Goal: Task Accomplishment & Management: Manage account settings

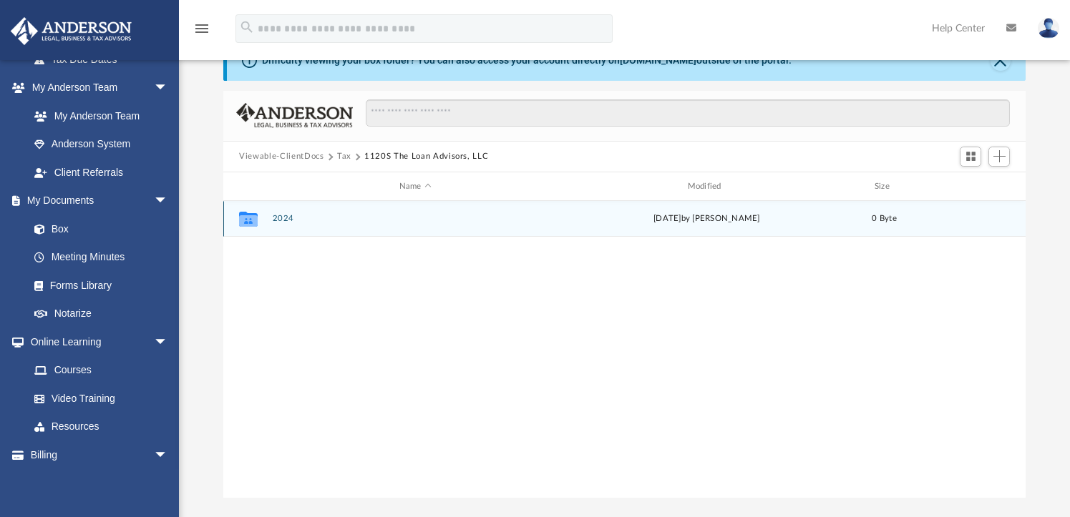
scroll to position [315, 791]
click at [282, 216] on button "2024" at bounding box center [416, 219] width 286 height 9
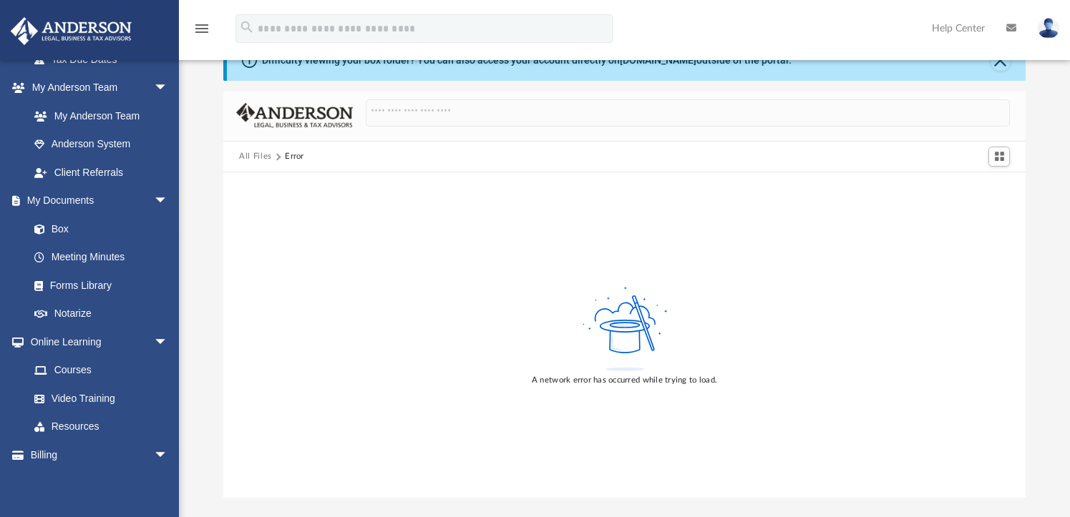
click at [260, 157] on button "All Files" at bounding box center [255, 156] width 33 height 13
click at [256, 155] on button "All Files" at bounding box center [255, 156] width 33 height 13
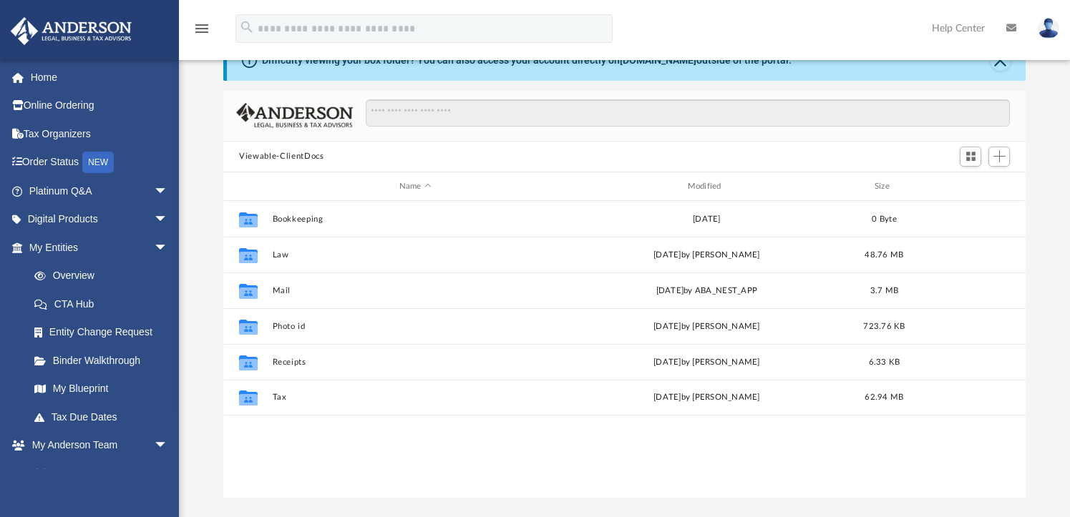
scroll to position [315, 791]
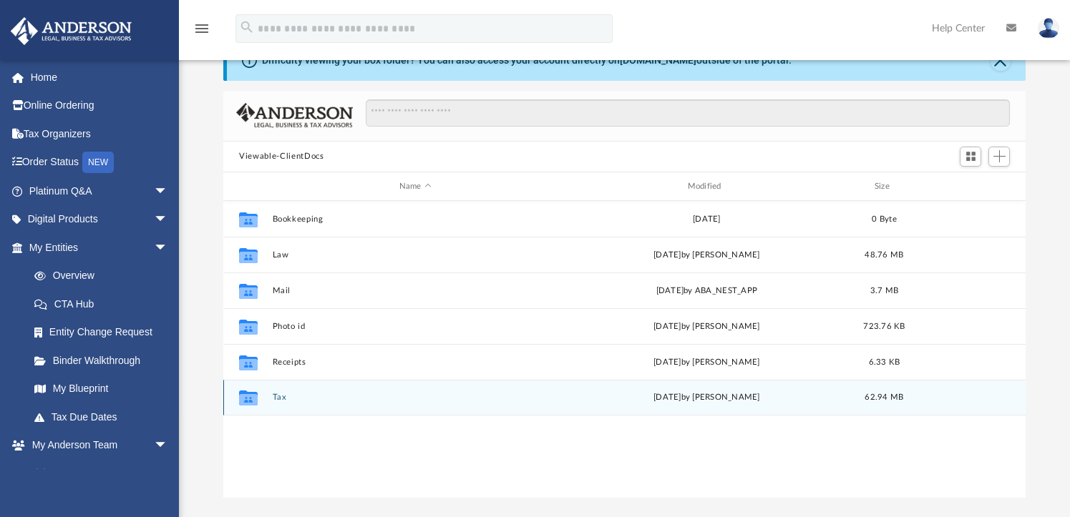
click at [271, 393] on div "Collaborated Folder Tax Fri Sep 12 2025 by Jasmine Splunge 62.94 MB" at bounding box center [624, 398] width 802 height 36
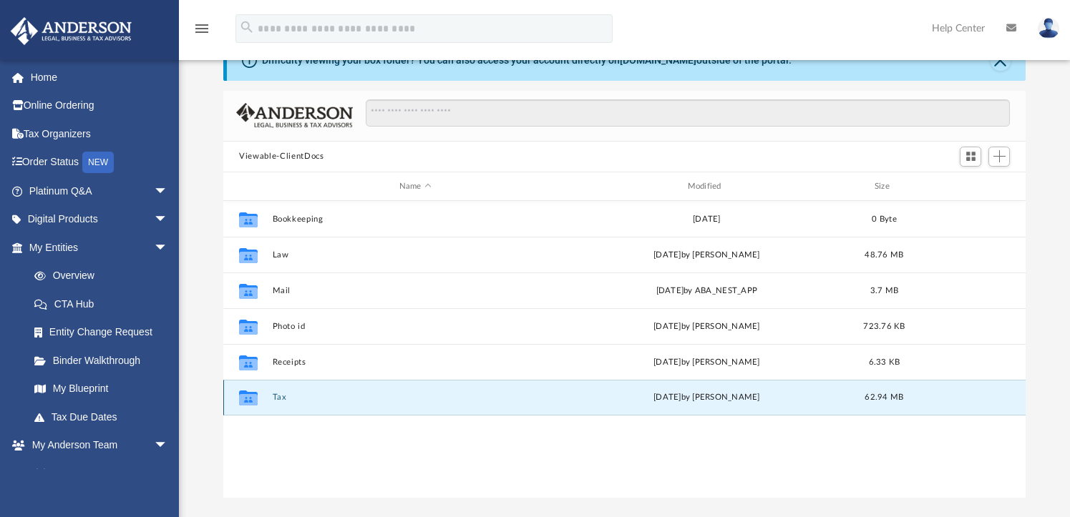
click at [250, 396] on icon "grid" at bounding box center [248, 399] width 19 height 11
click at [253, 394] on icon "grid" at bounding box center [248, 398] width 19 height 15
drag, startPoint x: 253, startPoint y: 394, endPoint x: 299, endPoint y: 445, distance: 69.4
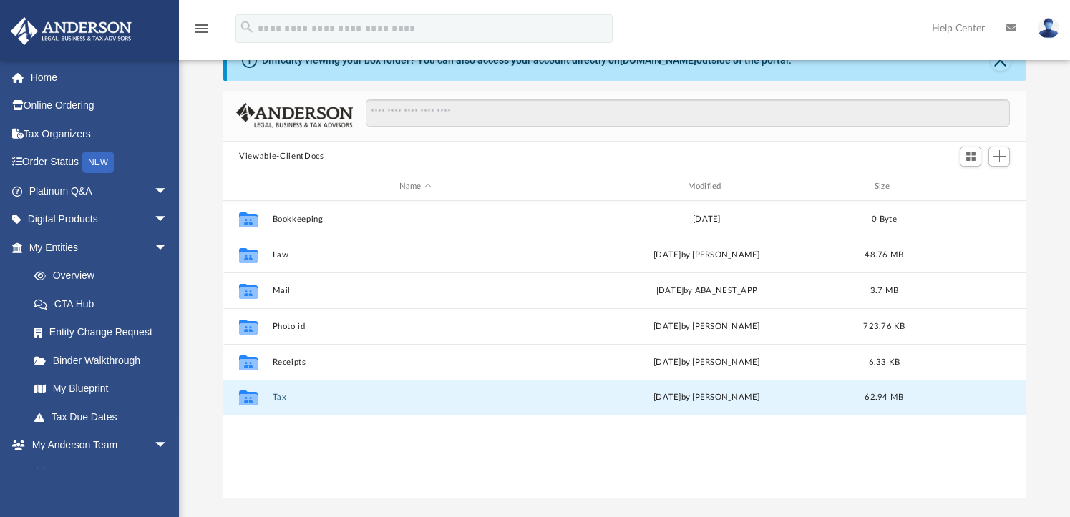
click at [275, 427] on div "Collaborated Folder Bookkeeping Tue Jan 2 2024 0 Byte Collaborated Folder Law T…" at bounding box center [624, 349] width 802 height 296
click at [250, 397] on icon "grid" at bounding box center [248, 399] width 19 height 11
click at [278, 399] on button "Tax" at bounding box center [416, 398] width 286 height 9
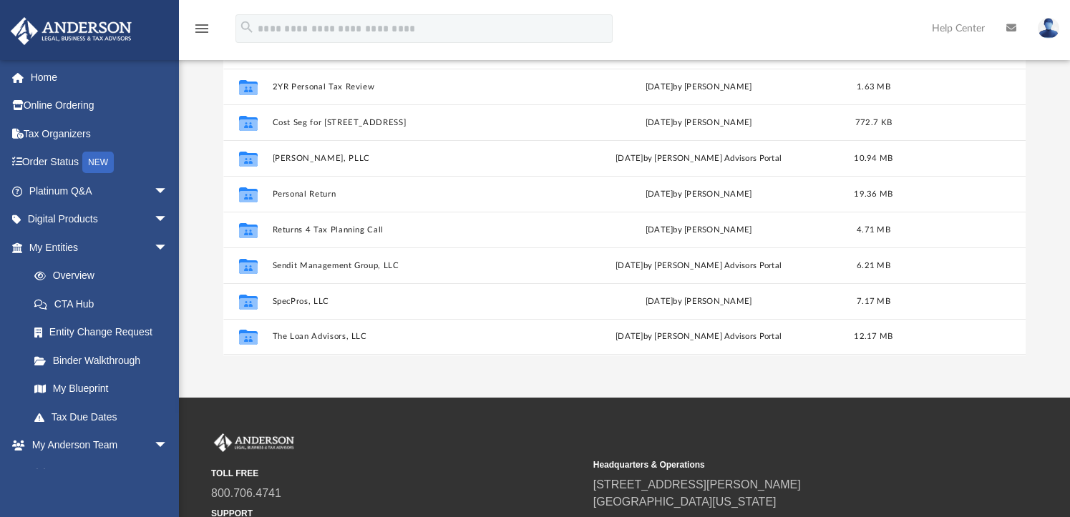
scroll to position [215, 0]
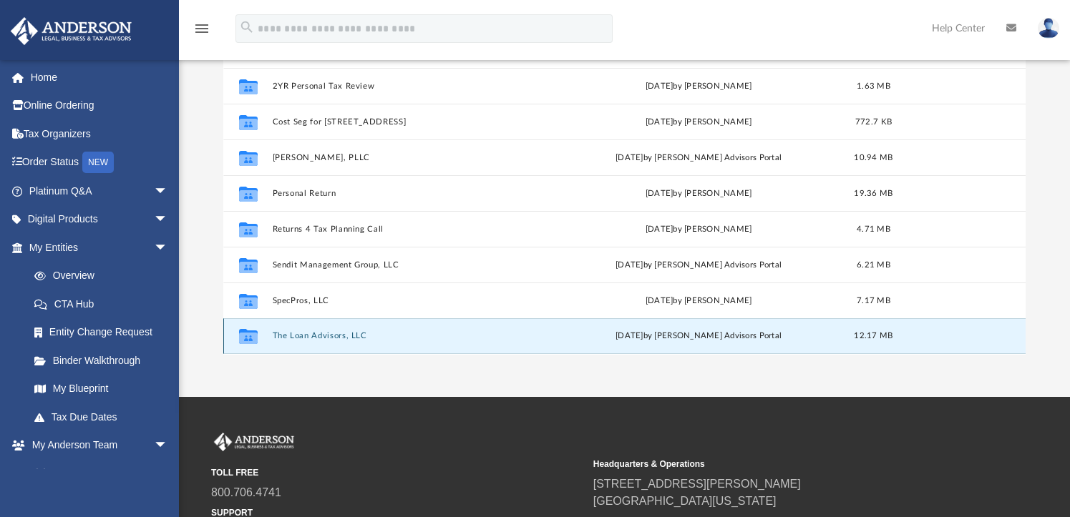
click at [326, 332] on button "The Loan Advisors, LLC" at bounding box center [413, 336] width 280 height 9
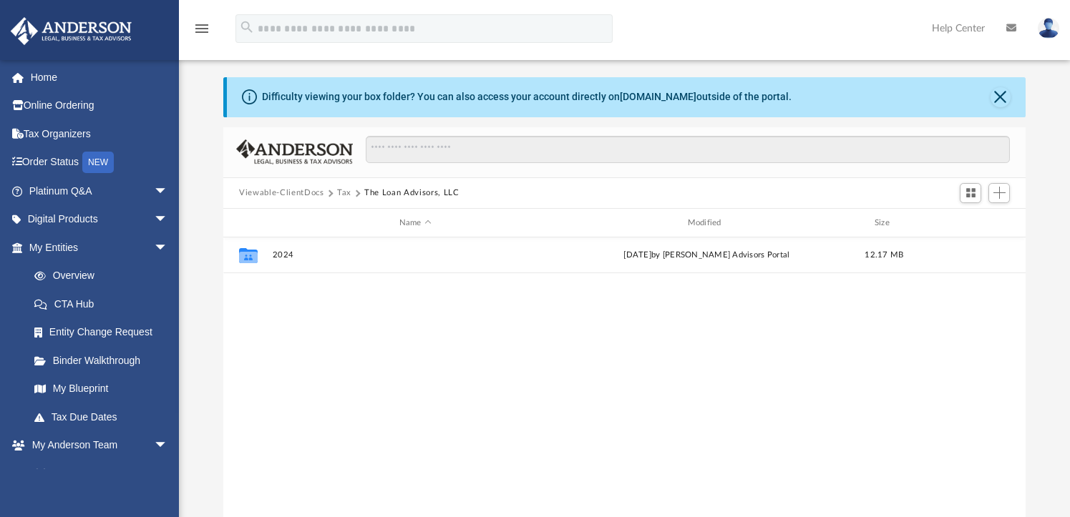
scroll to position [0, 0]
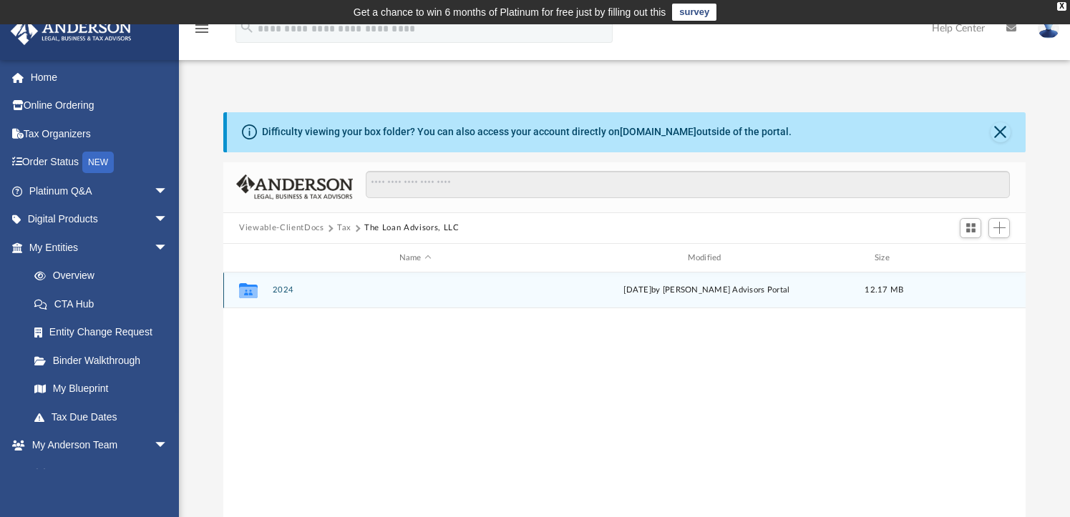
click at [244, 286] on icon "grid" at bounding box center [248, 290] width 19 height 15
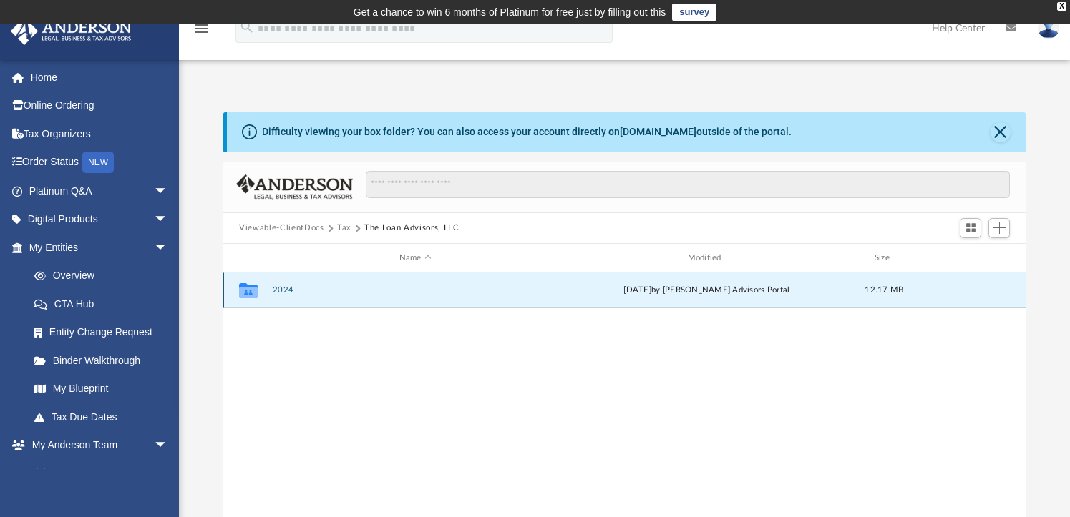
click at [288, 291] on button "2024" at bounding box center [416, 290] width 286 height 9
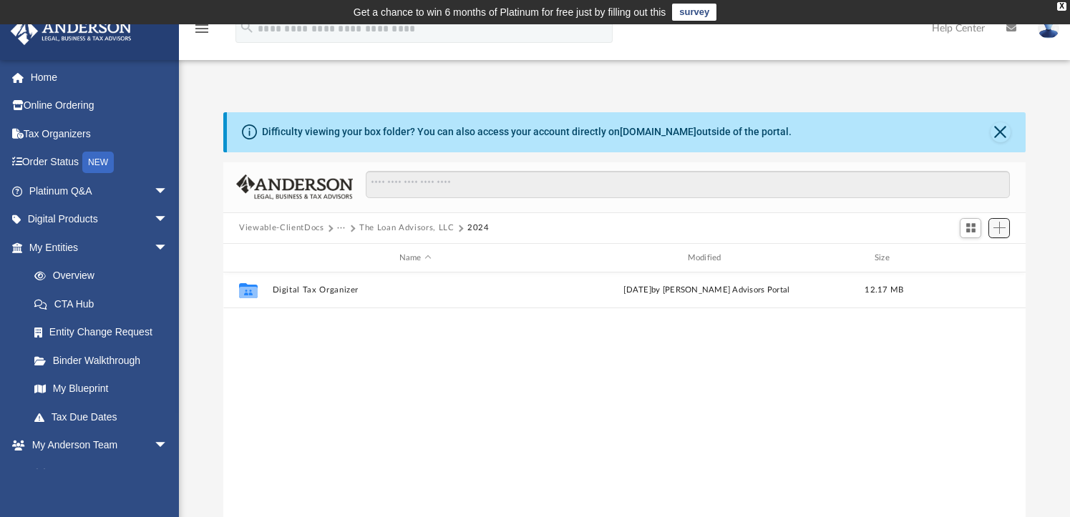
click at [1000, 229] on span "Add" at bounding box center [999, 228] width 12 height 12
click at [977, 258] on li "Upload" at bounding box center [979, 257] width 46 height 15
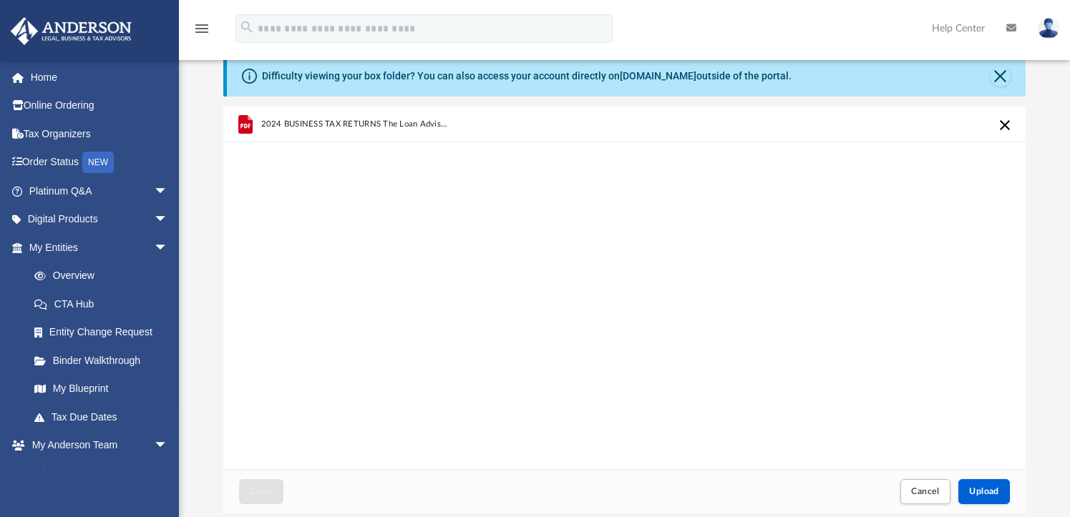
scroll to position [351, 0]
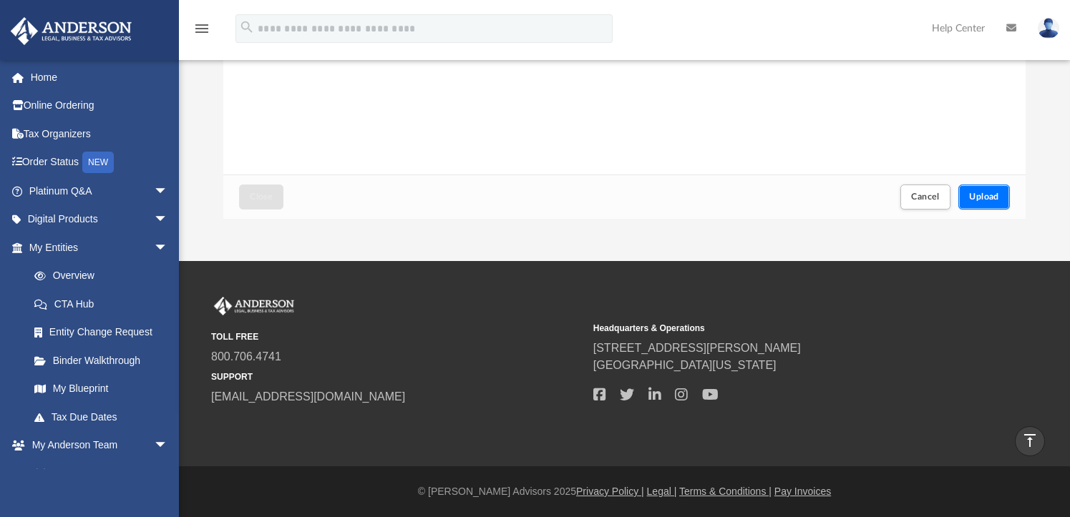
click at [993, 195] on span "Upload" at bounding box center [984, 197] width 30 height 9
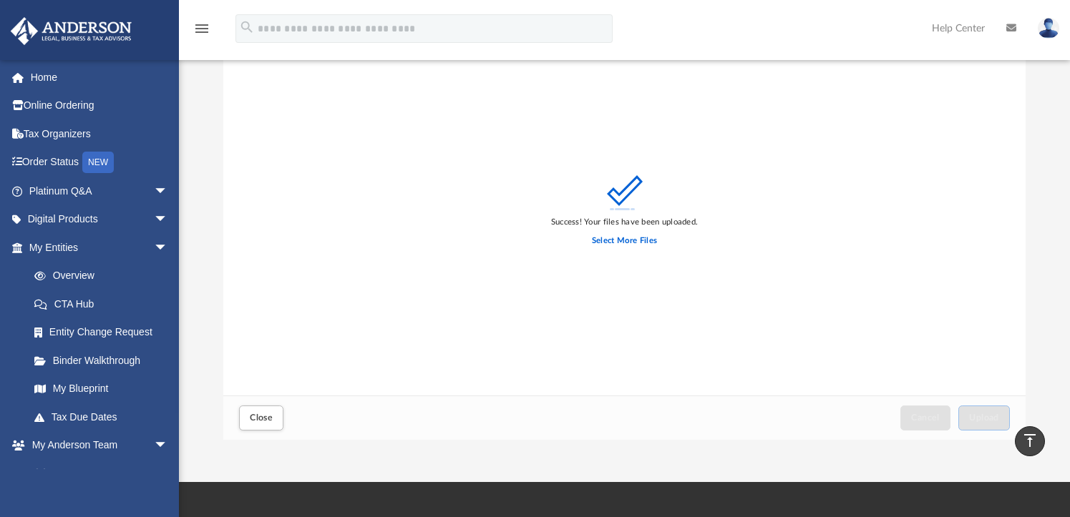
scroll to position [0, 0]
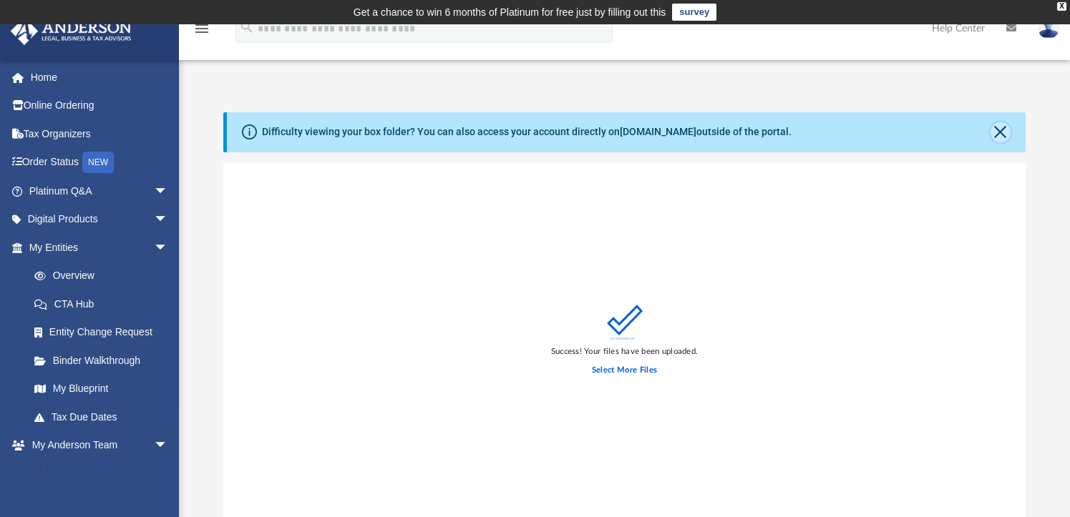
click at [1000, 130] on button "Close" at bounding box center [1000, 132] width 20 height 20
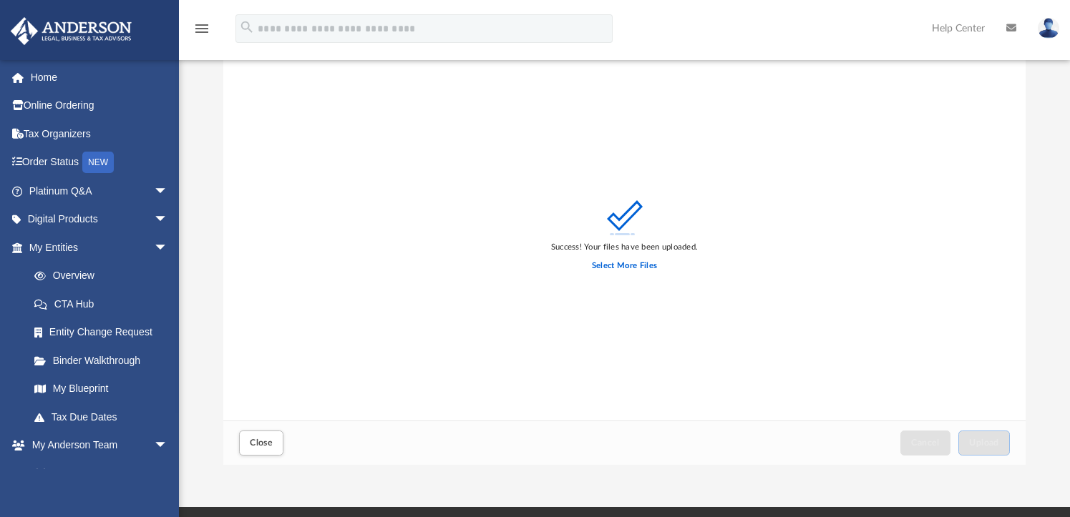
scroll to position [143, 0]
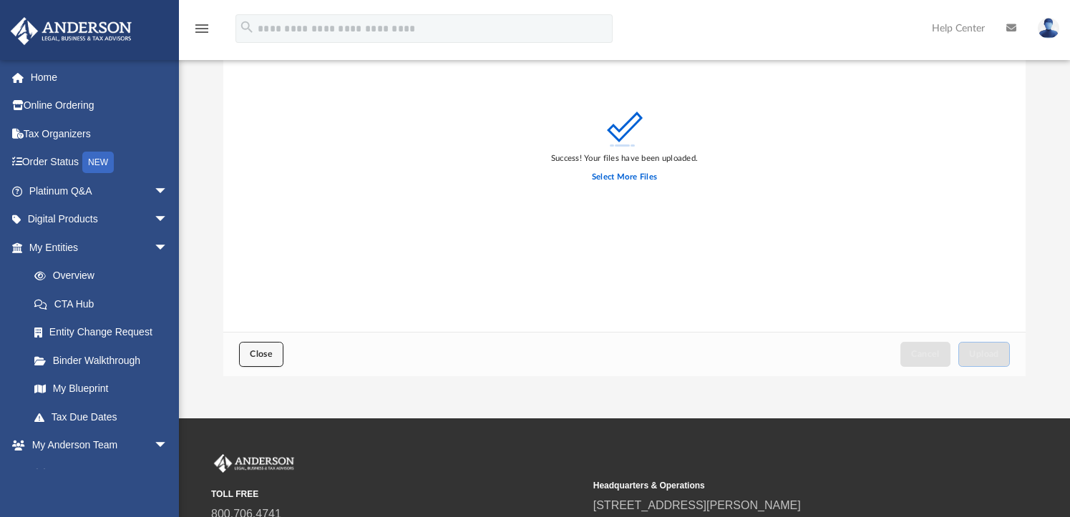
click at [261, 354] on span "Close" at bounding box center [261, 354] width 23 height 9
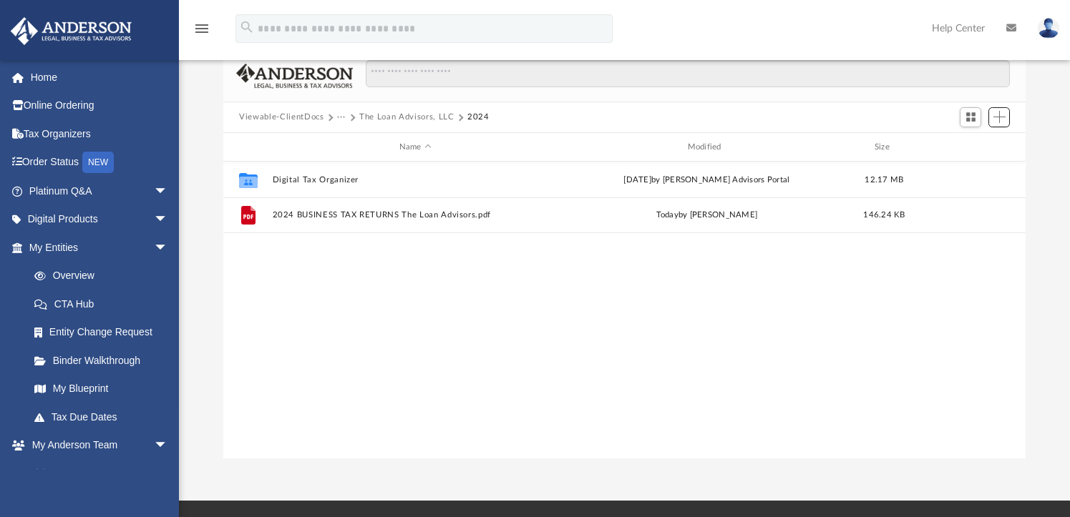
scroll to position [0, 0]
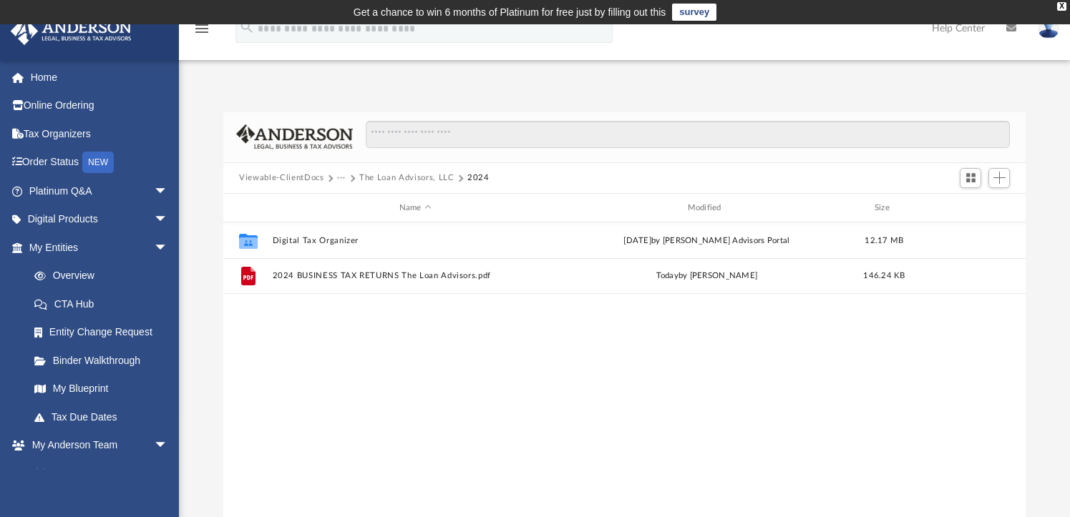
click at [306, 173] on button "Viewable-ClientDocs" at bounding box center [281, 178] width 84 height 13
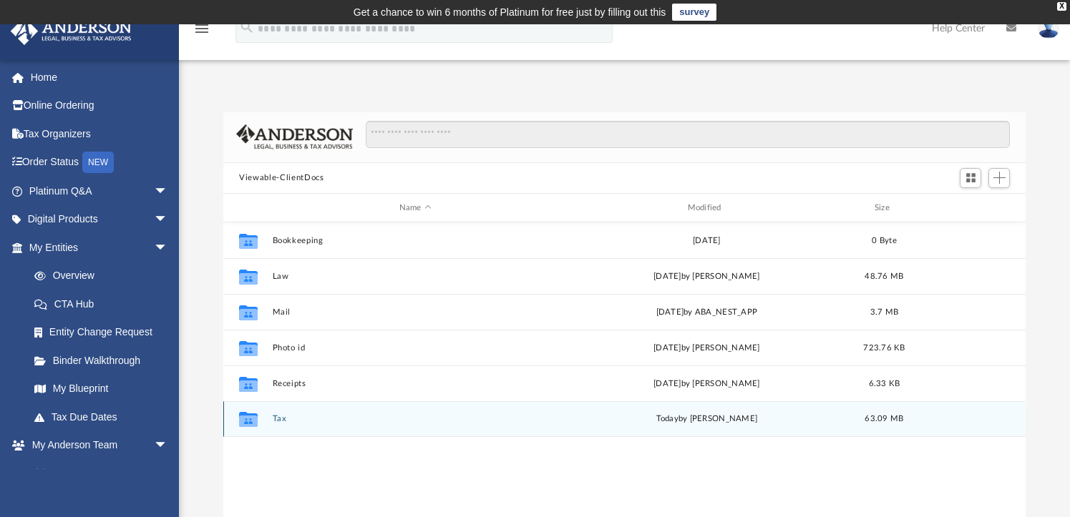
click at [277, 420] on button "Tax" at bounding box center [416, 419] width 286 height 9
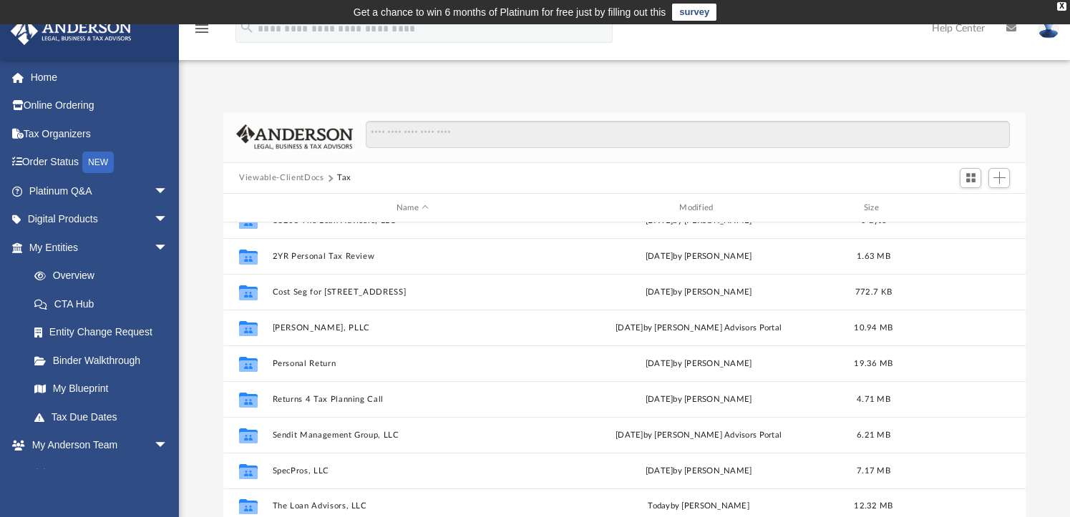
scroll to position [97, 0]
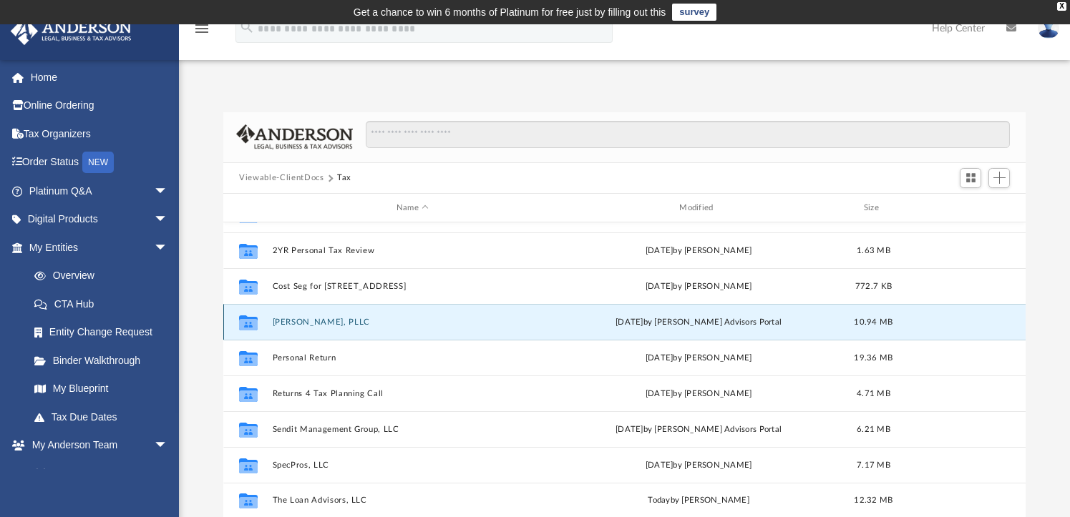
click at [291, 325] on button "Jones Robb, PLLC" at bounding box center [413, 322] width 280 height 9
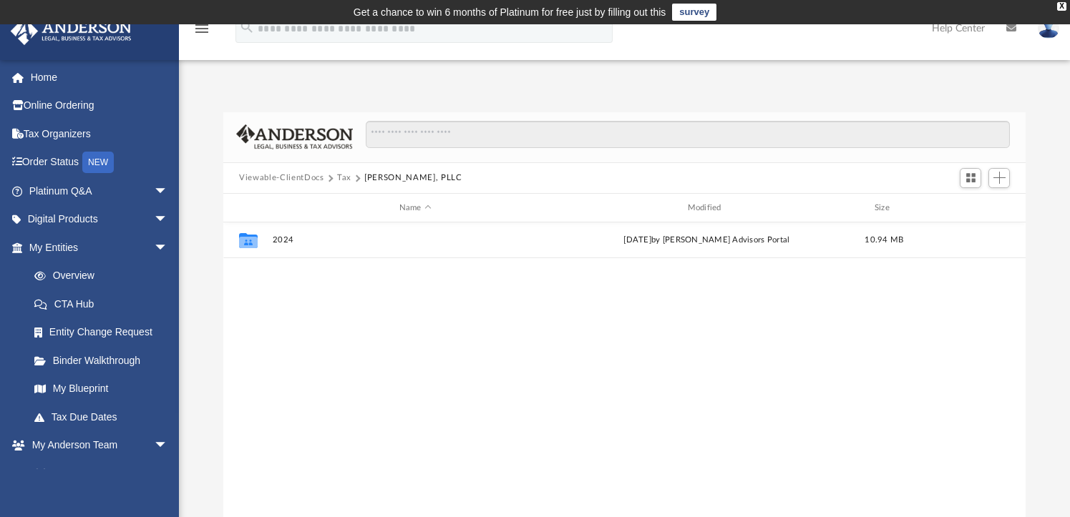
scroll to position [0, 0]
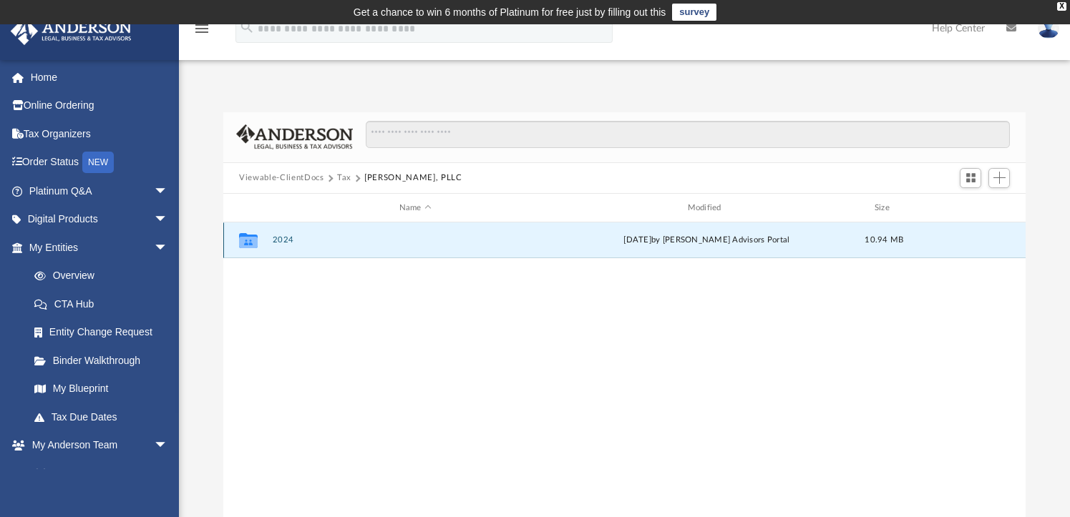
click at [273, 236] on button "2024" at bounding box center [416, 240] width 286 height 9
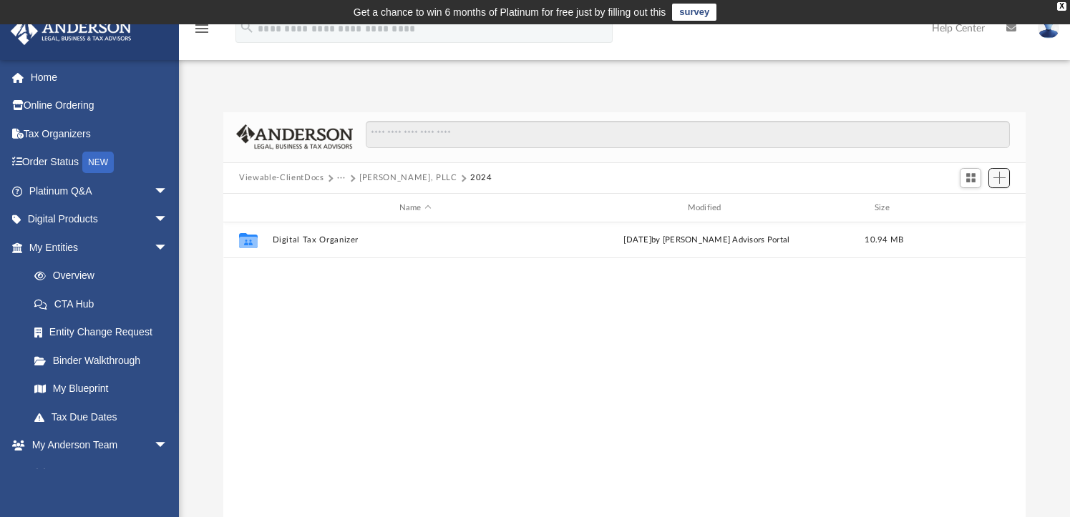
click at [1000, 173] on span "Add" at bounding box center [999, 178] width 12 height 12
click at [973, 205] on li "Upload" at bounding box center [979, 207] width 46 height 15
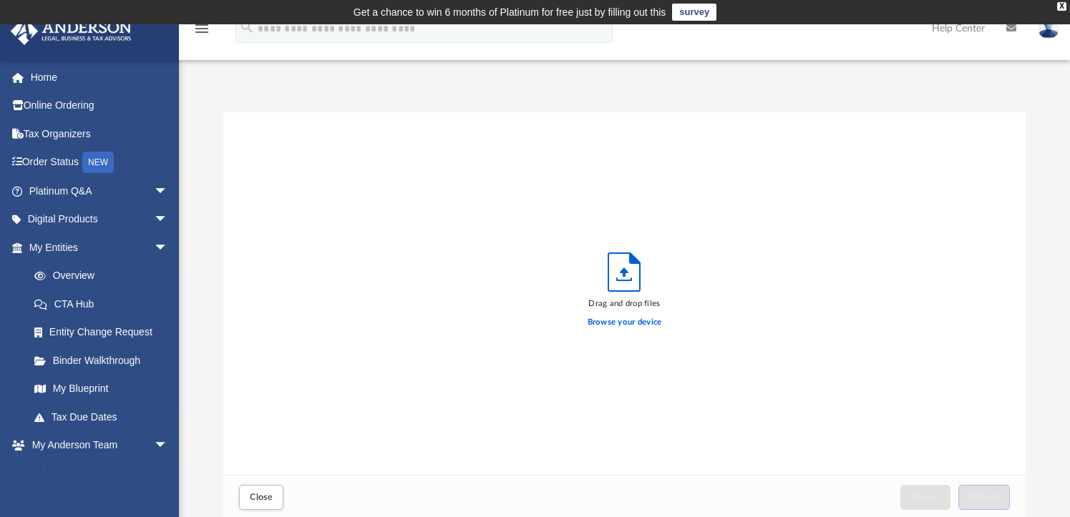
scroll to position [352, 791]
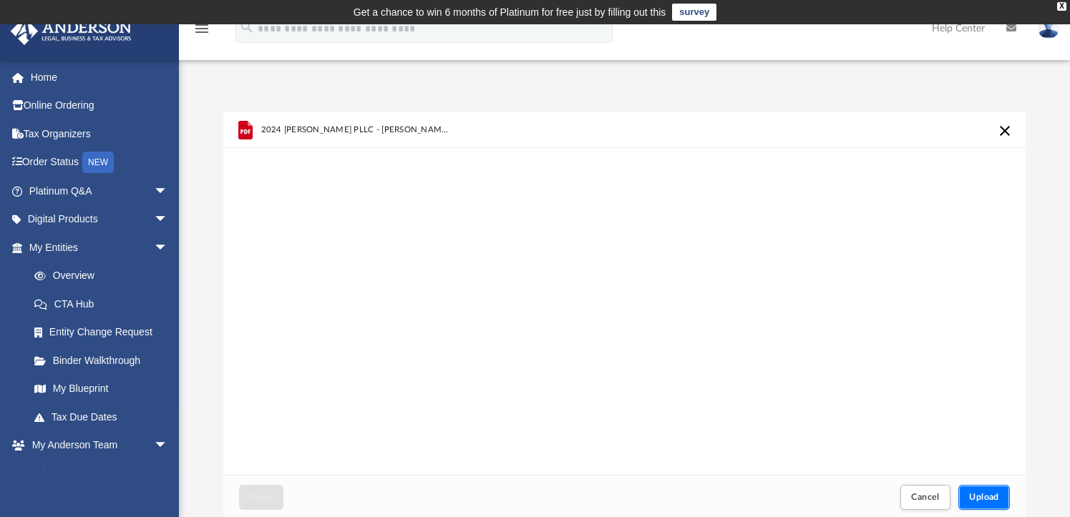
click at [972, 505] on button "Upload" at bounding box center [984, 497] width 52 height 25
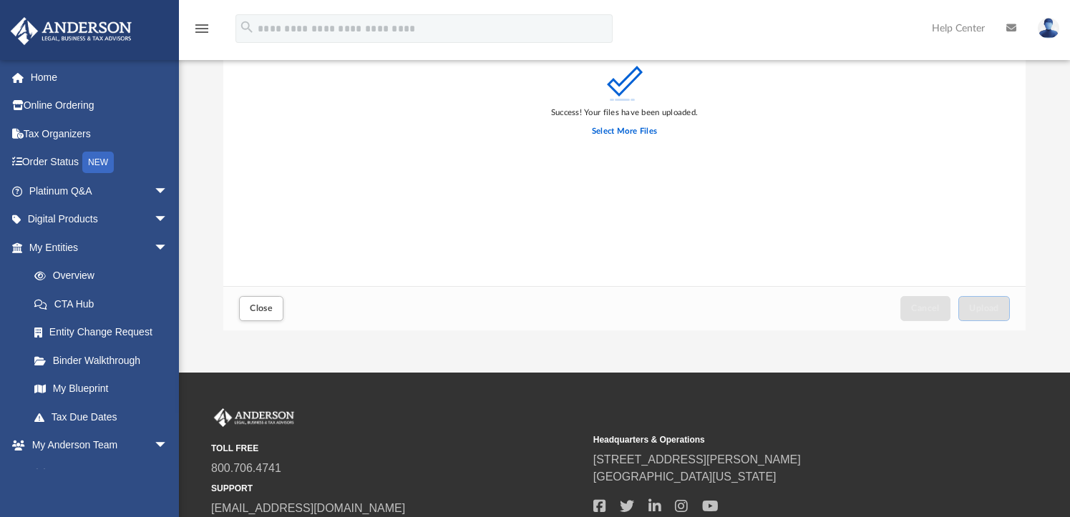
scroll to position [215, 0]
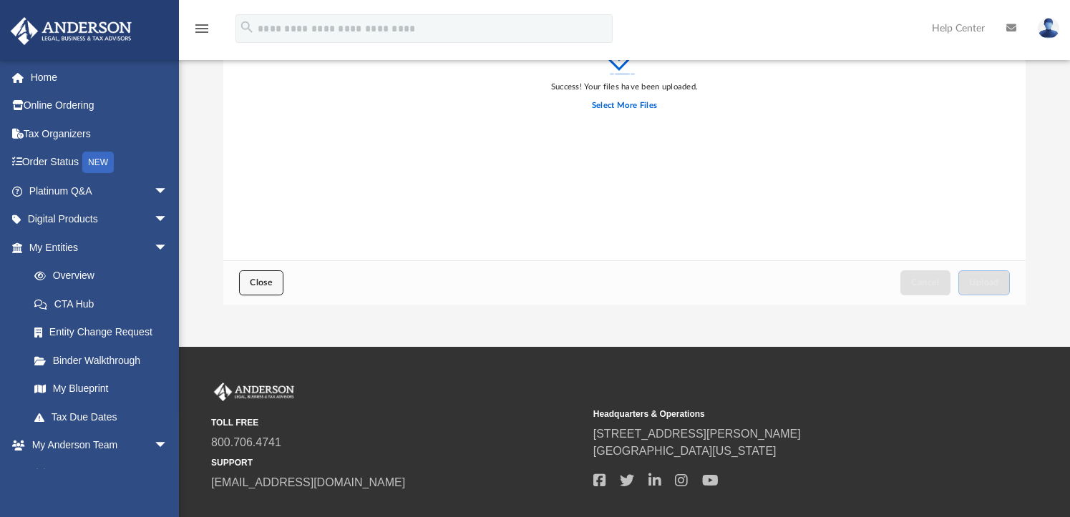
click at [256, 283] on span "Close" at bounding box center [261, 282] width 23 height 9
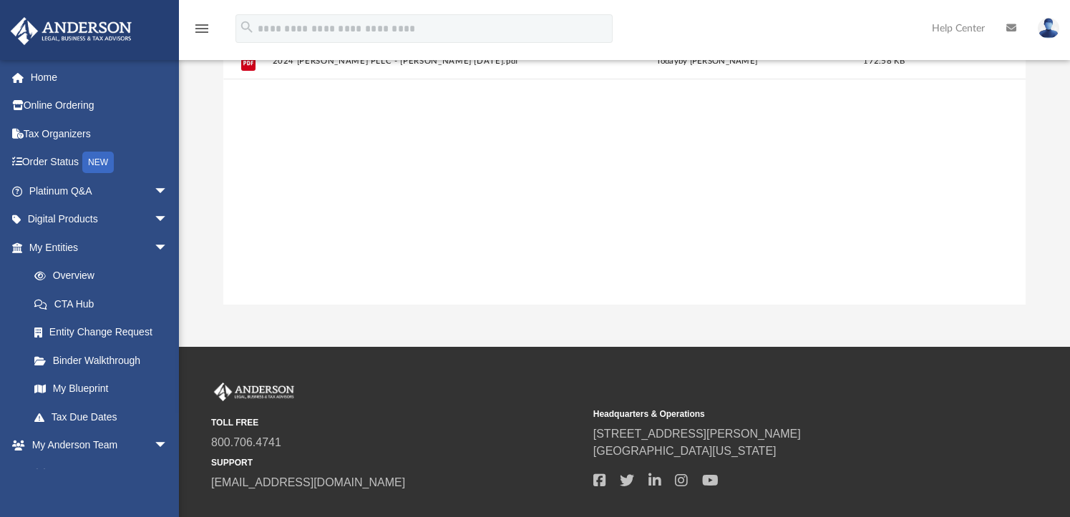
scroll to position [0, 0]
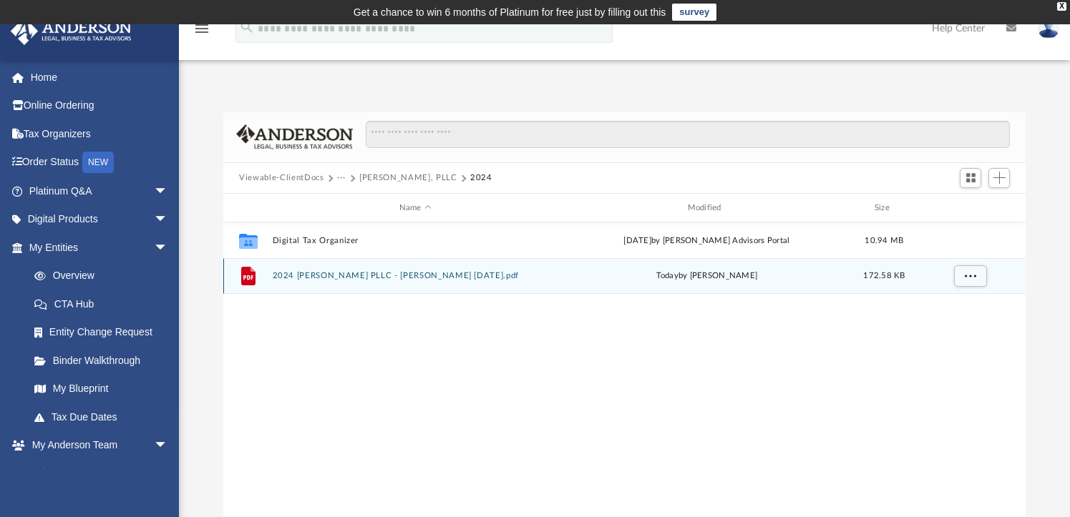
click at [430, 274] on button "2024 TR Jones Robb PLLC - SUSANNE JONES 08.11.25.pdf" at bounding box center [416, 276] width 286 height 9
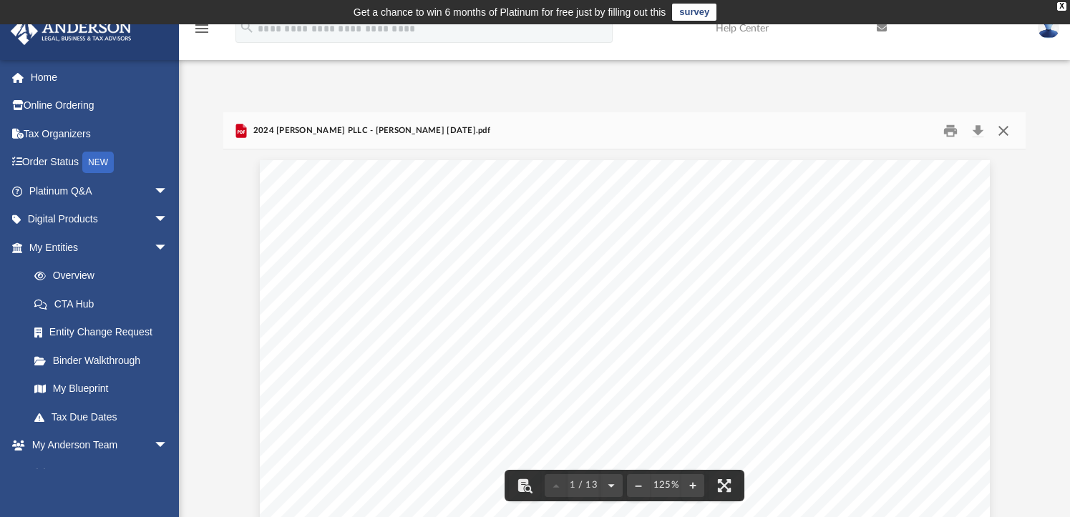
click at [1005, 129] on button "Close" at bounding box center [1003, 131] width 26 height 22
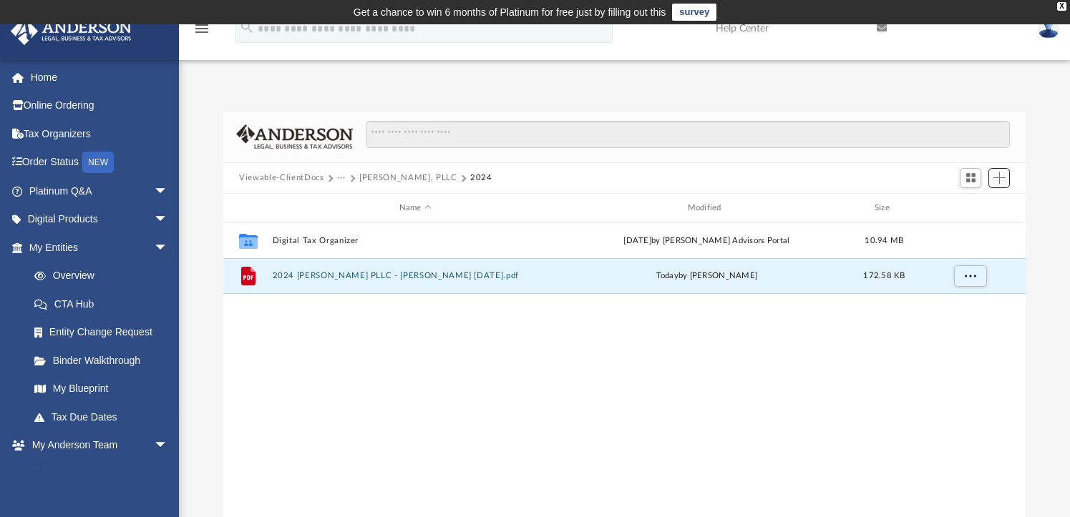
click at [1003, 177] on span "Add" at bounding box center [999, 178] width 12 height 12
click at [973, 206] on li "Upload" at bounding box center [979, 207] width 46 height 15
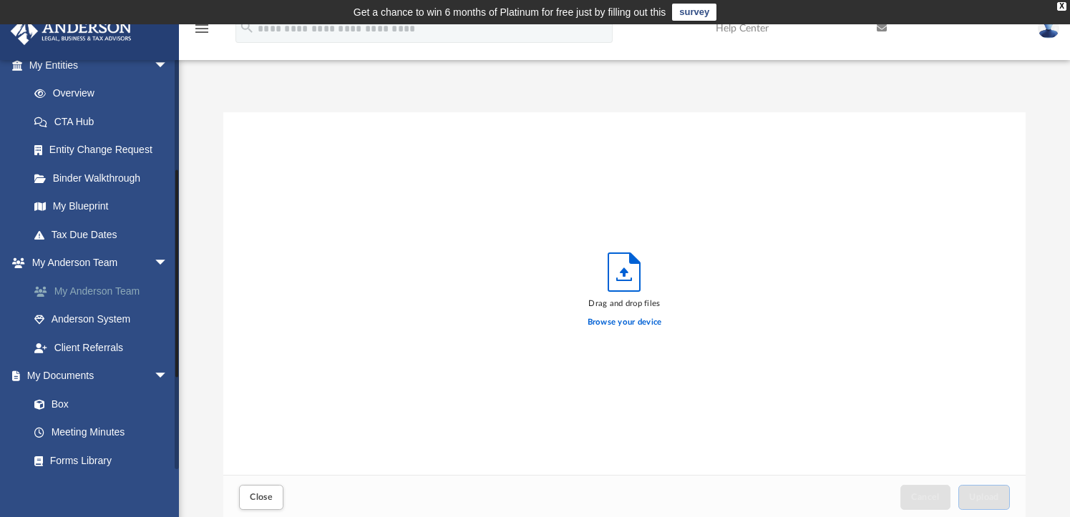
scroll to position [215, 0]
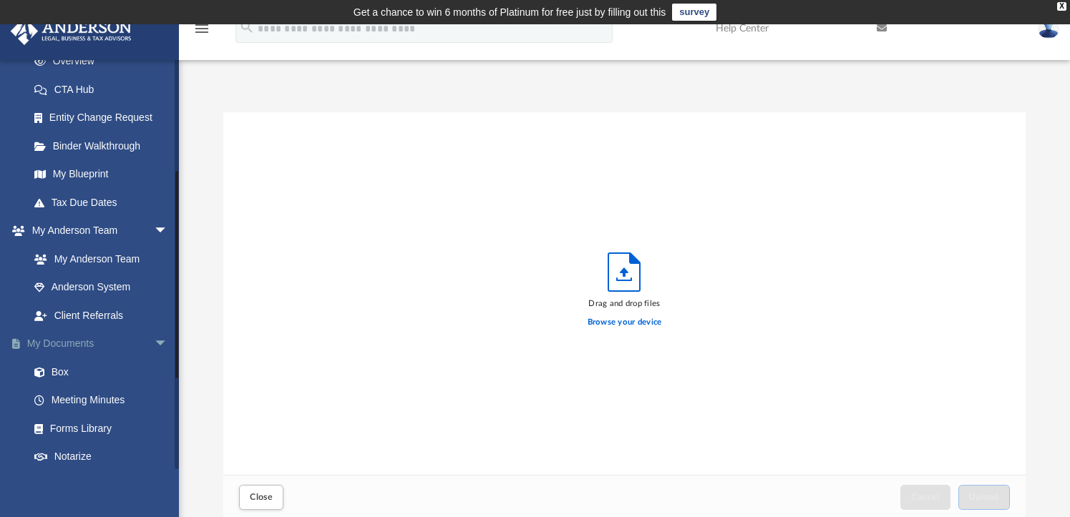
click at [55, 344] on link "My Documents arrow_drop_down" at bounding box center [100, 344] width 180 height 29
click at [55, 372] on link "Box" at bounding box center [105, 372] width 170 height 29
click at [263, 489] on button "Close" at bounding box center [261, 497] width 44 height 25
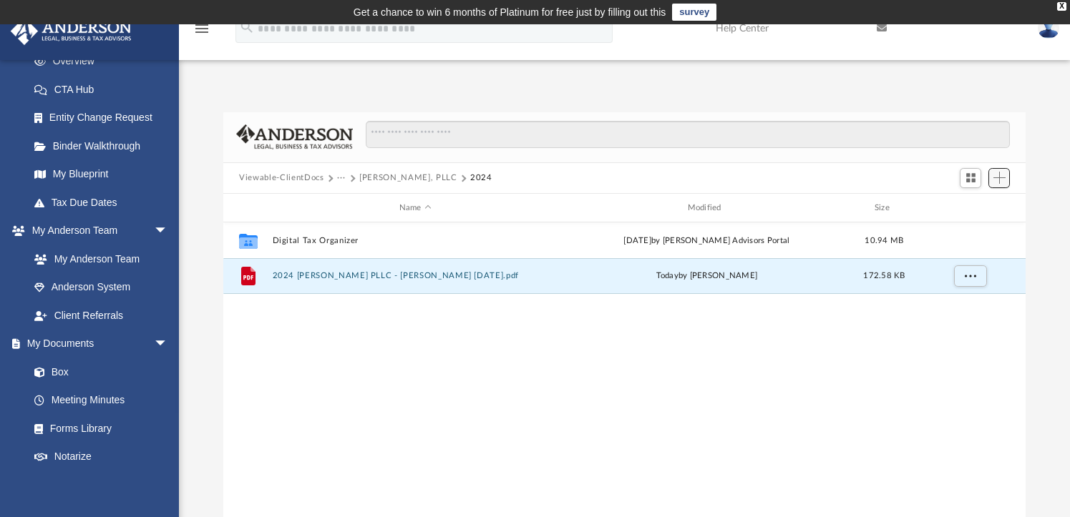
click at [1000, 175] on span "Add" at bounding box center [999, 178] width 12 height 12
click at [974, 210] on li "Upload" at bounding box center [979, 207] width 46 height 15
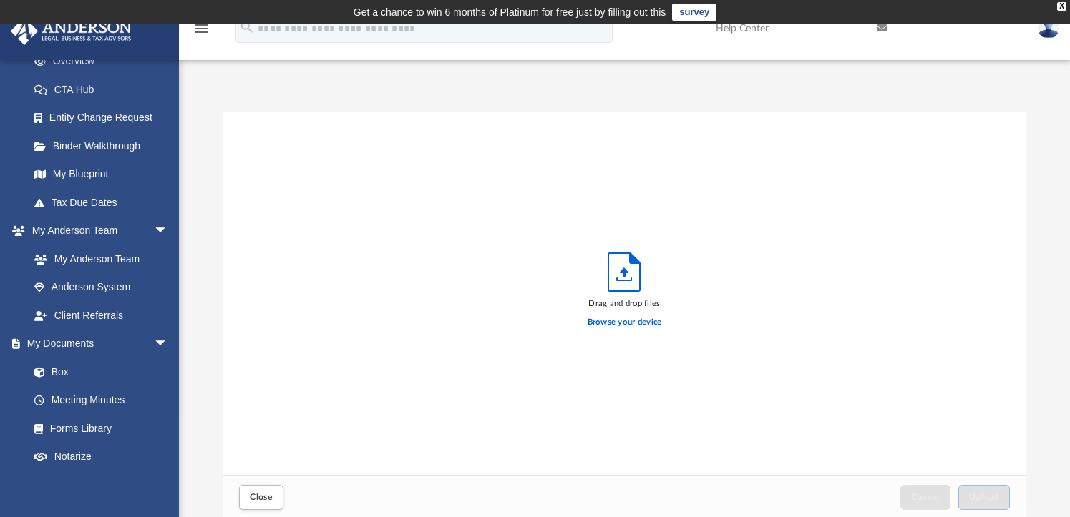
scroll to position [352, 791]
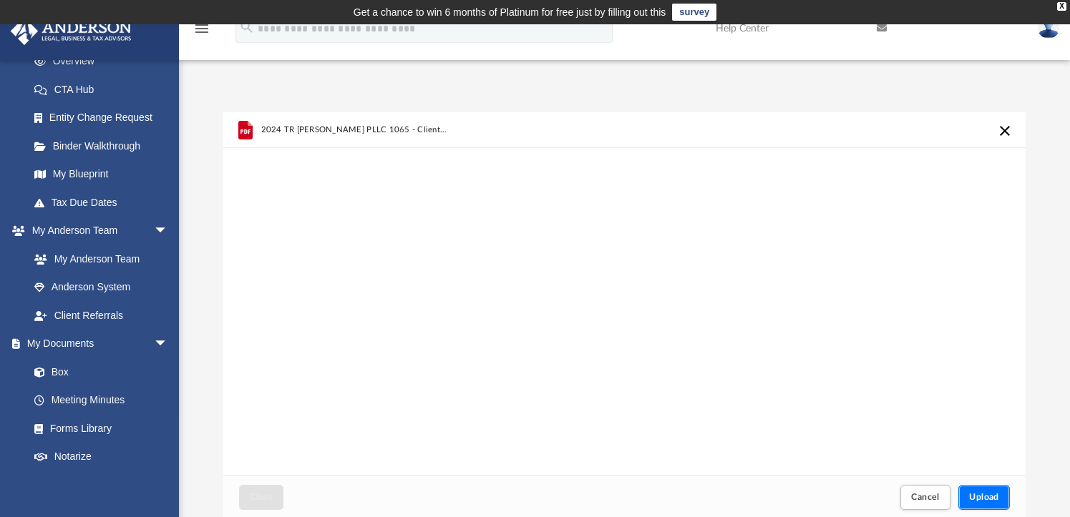
click at [981, 505] on button "Upload" at bounding box center [984, 497] width 52 height 25
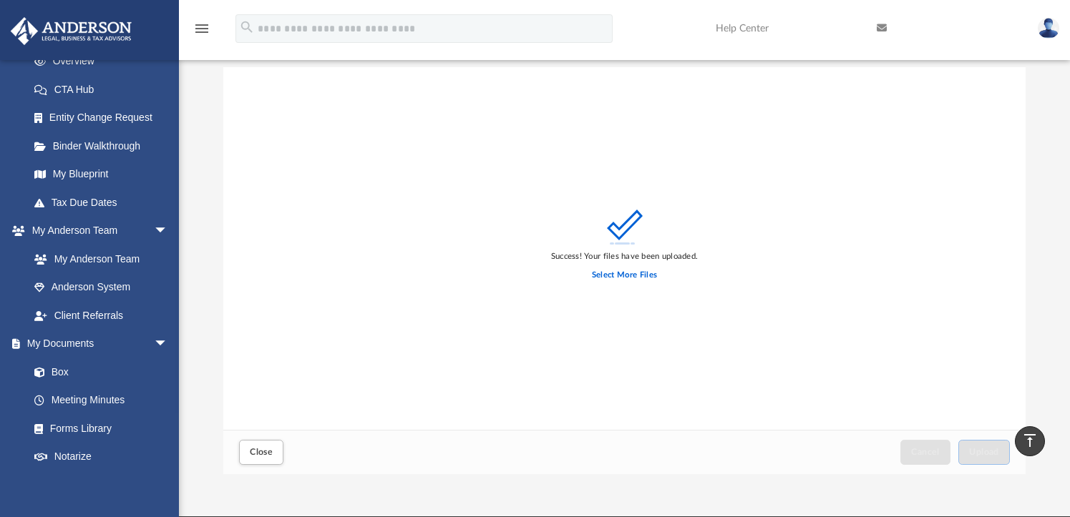
scroll to position [0, 0]
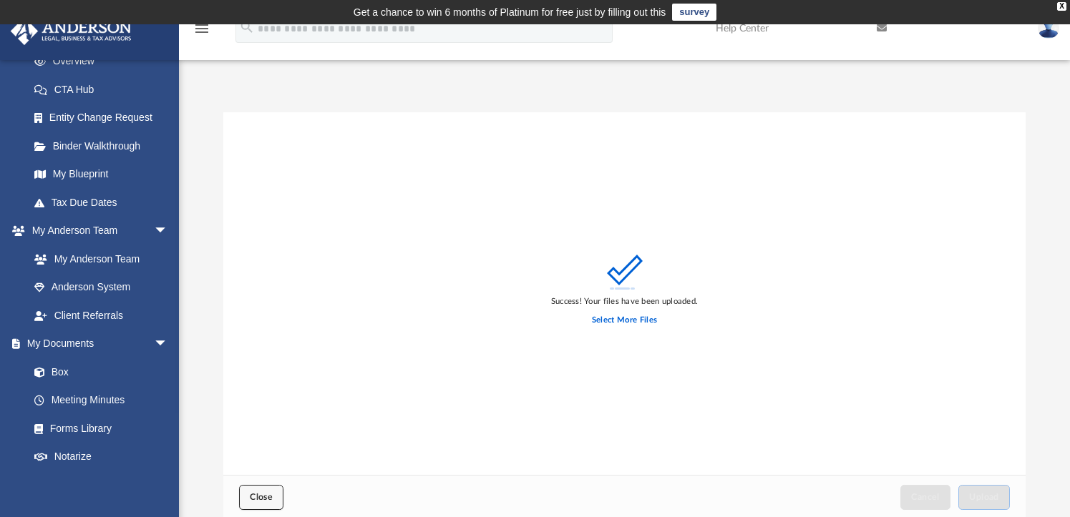
click at [266, 499] on span "Close" at bounding box center [261, 497] width 23 height 9
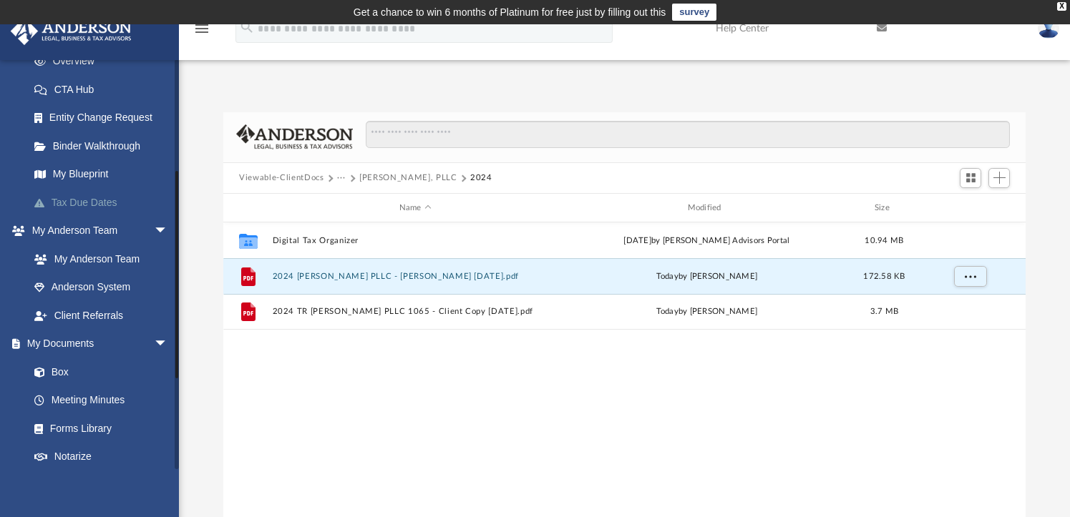
click at [74, 202] on link "Tax Due Dates" at bounding box center [105, 202] width 170 height 29
